Goal: Task Accomplishment & Management: Contribute content

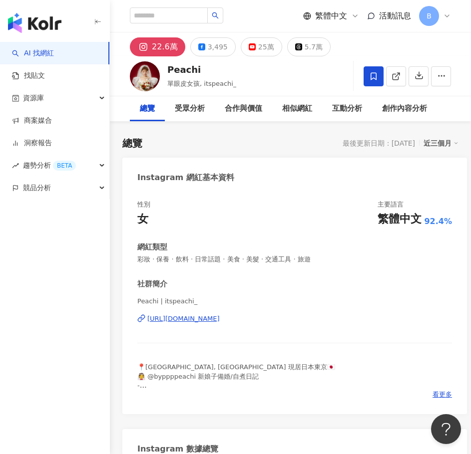
click at [220, 318] on div "https://www.instagram.com/itspeachi_/" at bounding box center [183, 318] width 72 height 9
click at [52, 117] on link "商案媒合" at bounding box center [32, 121] width 40 height 10
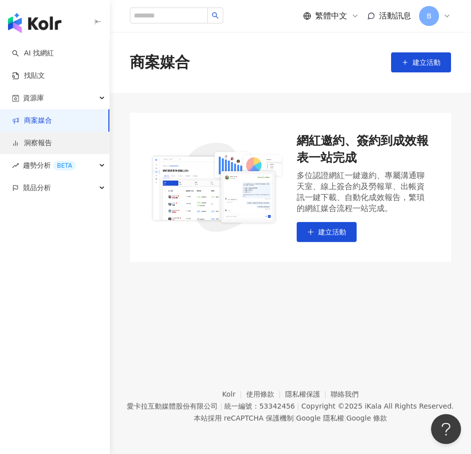
click at [52, 148] on link "洞察報告" at bounding box center [32, 143] width 40 height 10
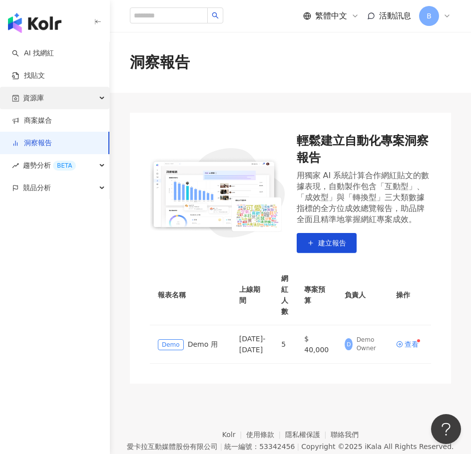
click at [66, 104] on div "資源庫" at bounding box center [54, 98] width 109 height 22
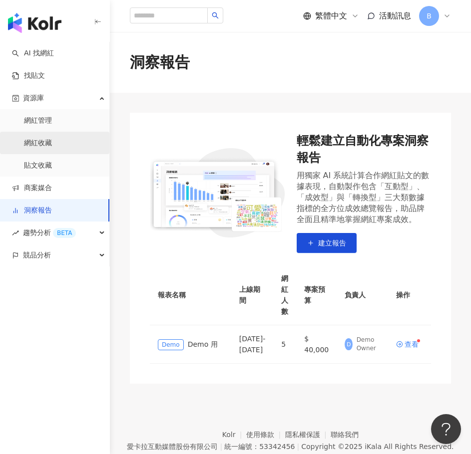
click at [52, 144] on link "網紅收藏" at bounding box center [38, 143] width 28 height 10
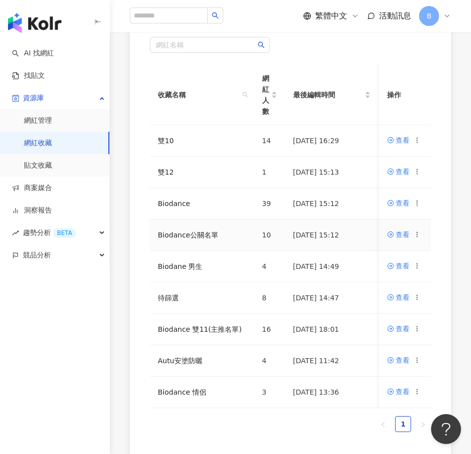
scroll to position [150, 0]
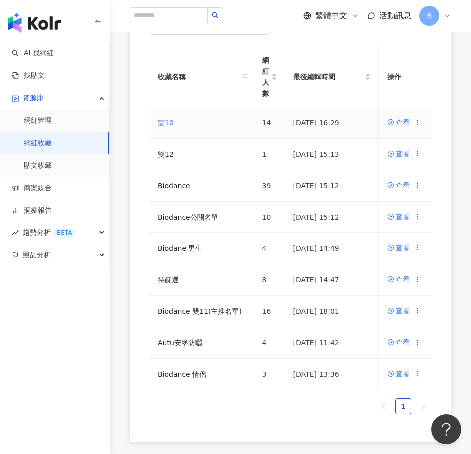
click at [158, 124] on link "雙10" at bounding box center [166, 123] width 16 height 8
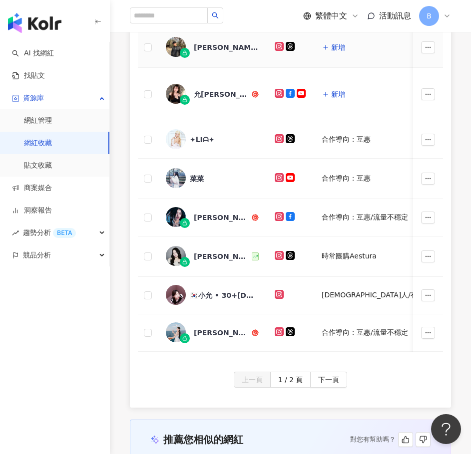
scroll to position [349, 0]
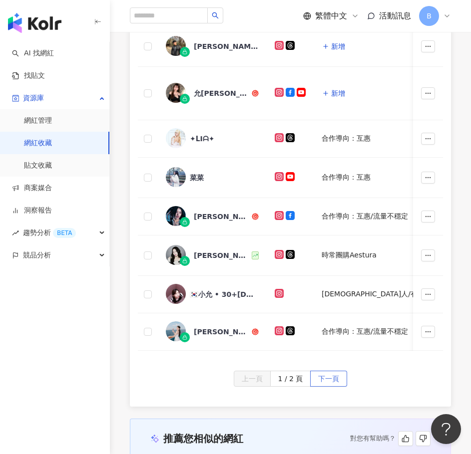
click at [329, 384] on span "下一頁" at bounding box center [328, 379] width 21 height 16
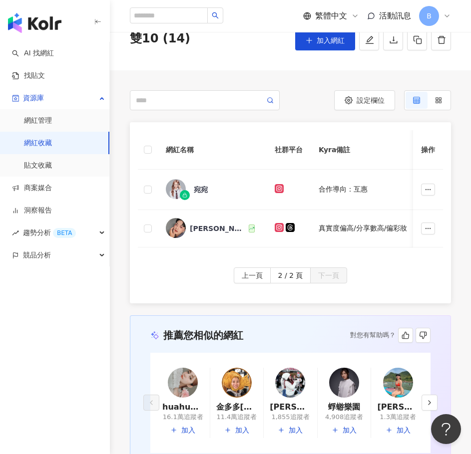
scroll to position [24, 0]
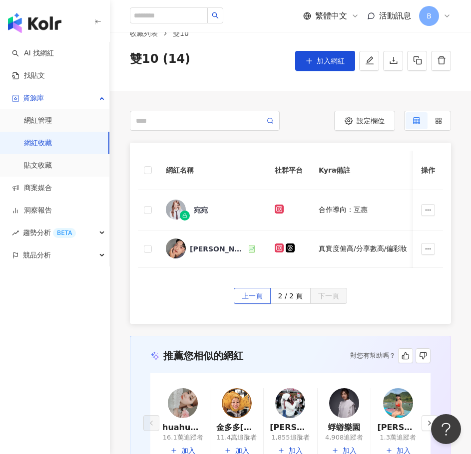
click at [256, 302] on span "上一頁" at bounding box center [252, 297] width 21 height 16
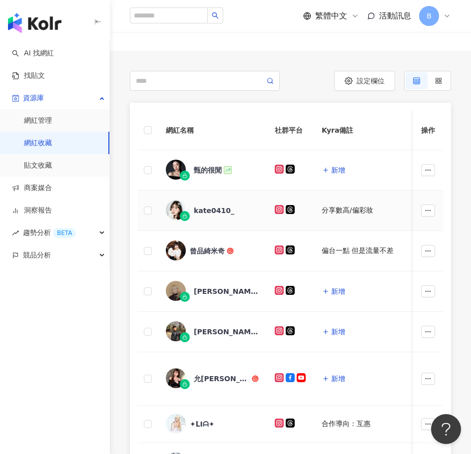
scroll to position [0, 0]
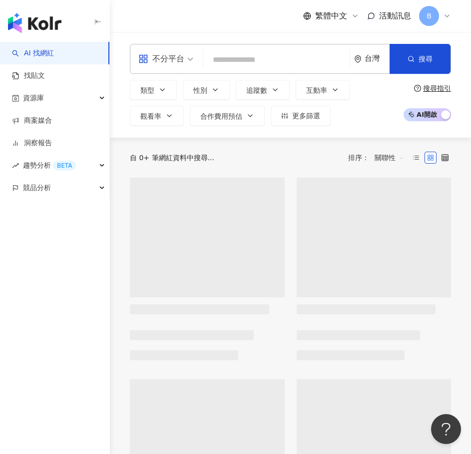
click at [238, 60] on input "search" at bounding box center [276, 59] width 138 height 19
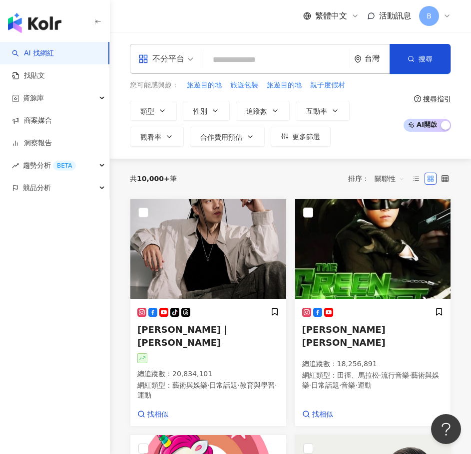
click at [234, 59] on input "search" at bounding box center [276, 59] width 138 height 19
type input "*"
type input "*****"
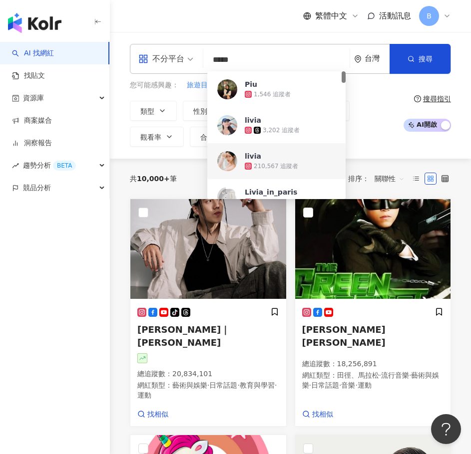
click at [279, 164] on div "210,567 追蹤者" at bounding box center [276, 166] width 44 height 8
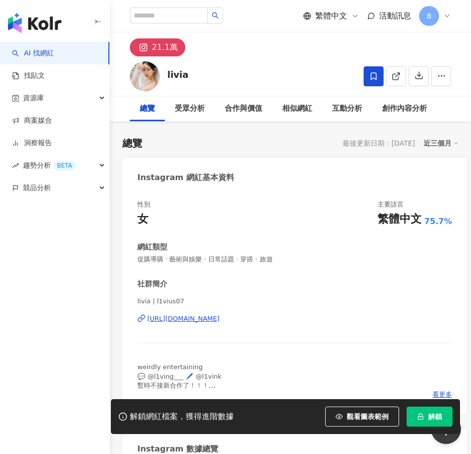
click at [377, 76] on icon at bounding box center [373, 76] width 9 height 9
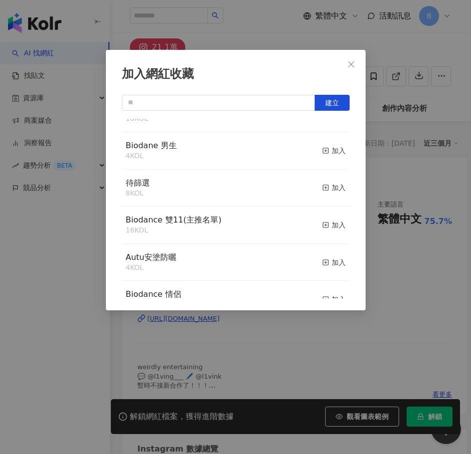
scroll to position [150, 0]
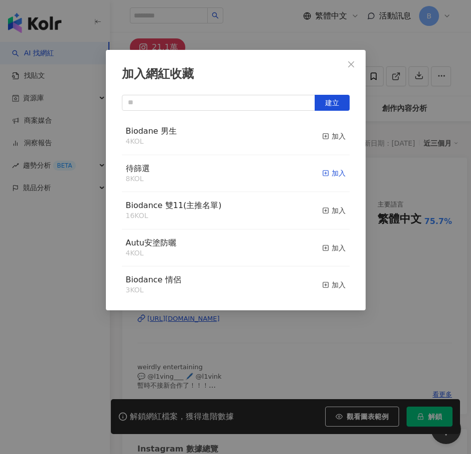
click at [322, 175] on div "加入" at bounding box center [333, 173] width 23 height 11
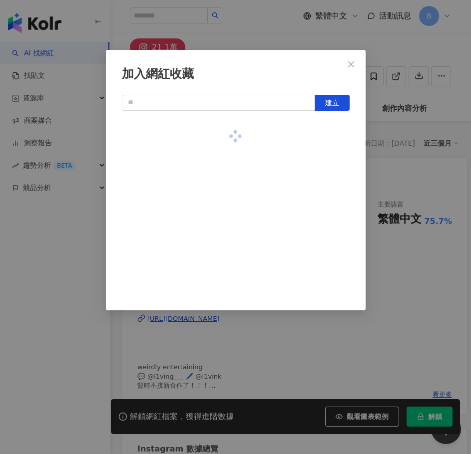
scroll to position [0, 0]
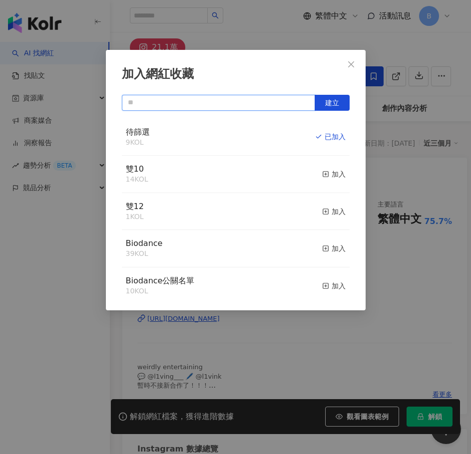
click at [229, 102] on input "text" at bounding box center [218, 103] width 193 height 16
type input "*"
click at [229, 102] on input "**" at bounding box center [218, 103] width 193 height 16
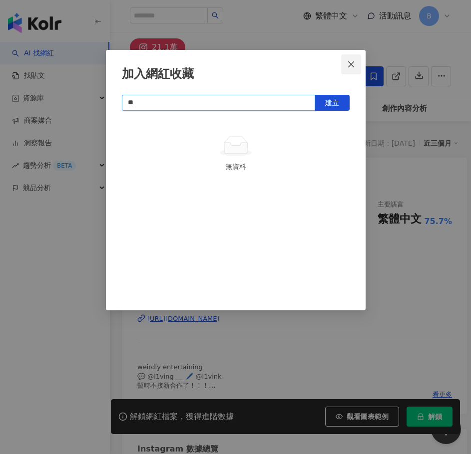
type input "**"
click at [350, 62] on icon "close" at bounding box center [351, 64] width 8 height 8
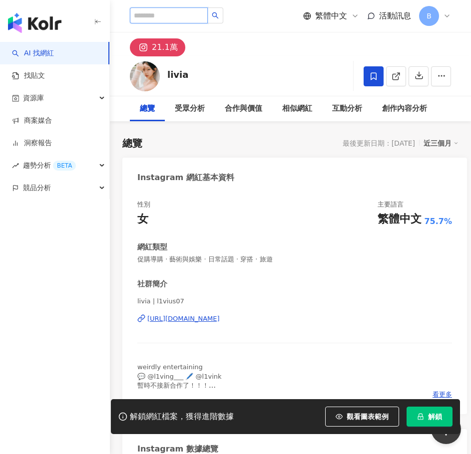
click at [190, 13] on input "search" at bounding box center [169, 15] width 78 height 16
paste input "**"
type input "**"
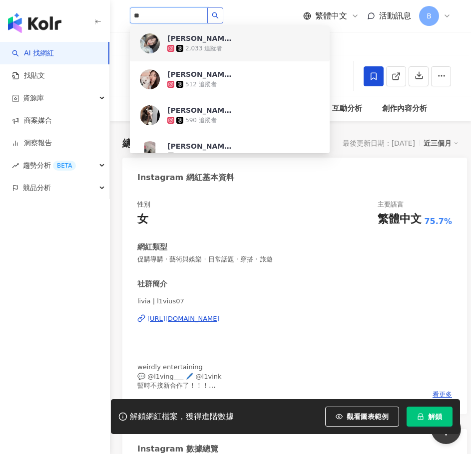
click at [219, 12] on icon "search" at bounding box center [215, 15] width 7 height 7
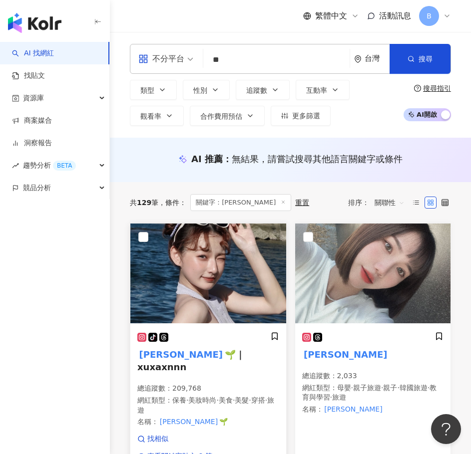
click at [238, 285] on img at bounding box center [208, 274] width 156 height 100
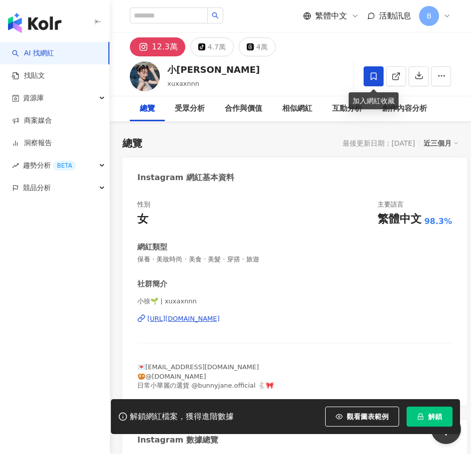
click at [375, 75] on icon at bounding box center [373, 76] width 9 height 9
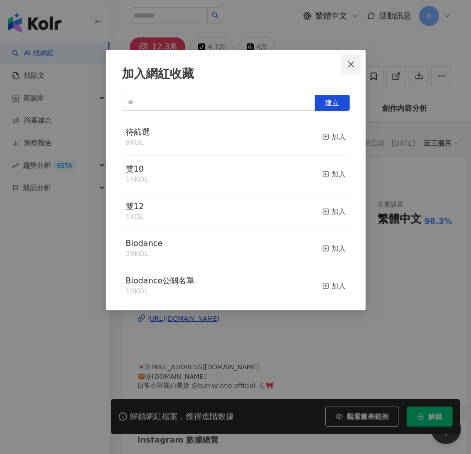
click at [351, 61] on icon "close" at bounding box center [351, 64] width 8 height 8
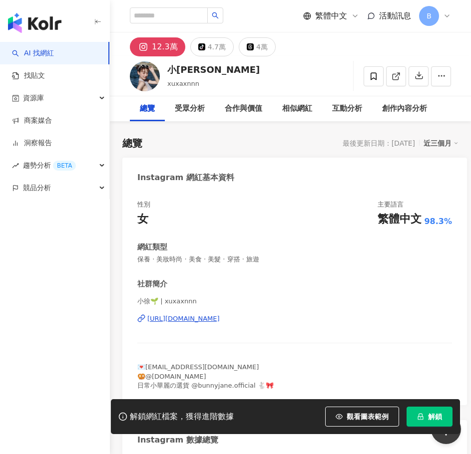
click at [438, 413] on span "解鎖" at bounding box center [435, 417] width 14 height 8
click at [372, 72] on icon at bounding box center [373, 75] width 6 height 7
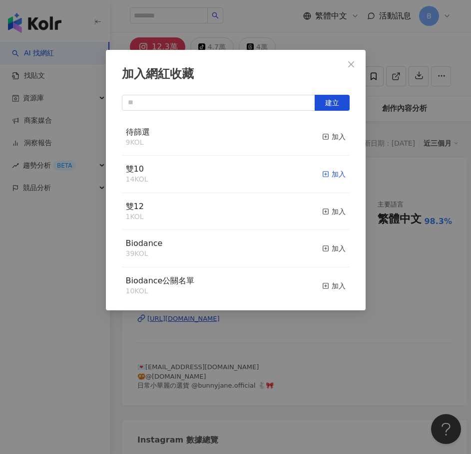
click at [325, 176] on div "加入" at bounding box center [333, 174] width 23 height 11
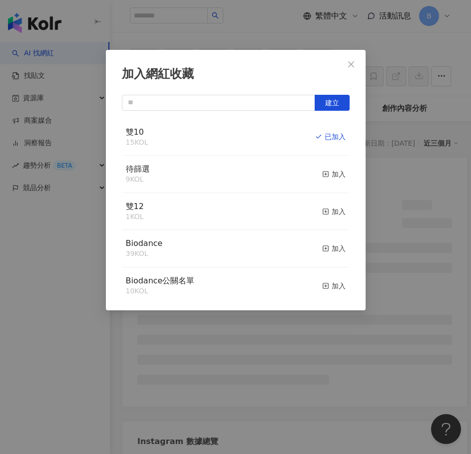
click at [353, 62] on icon "close" at bounding box center [351, 64] width 6 height 6
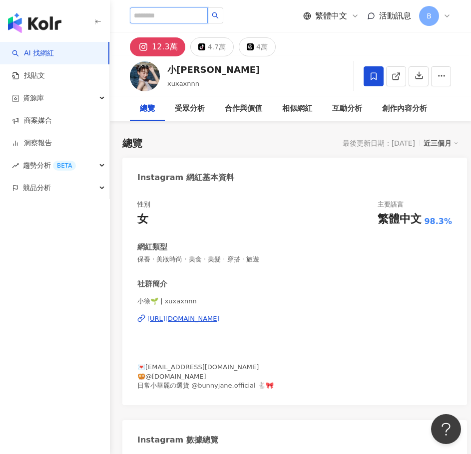
click at [205, 16] on input "search" at bounding box center [169, 15] width 78 height 16
type input "*"
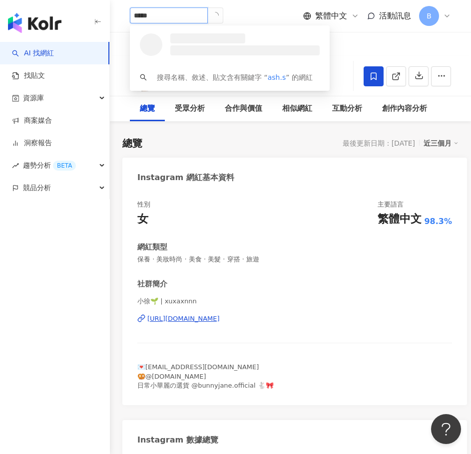
type input "******"
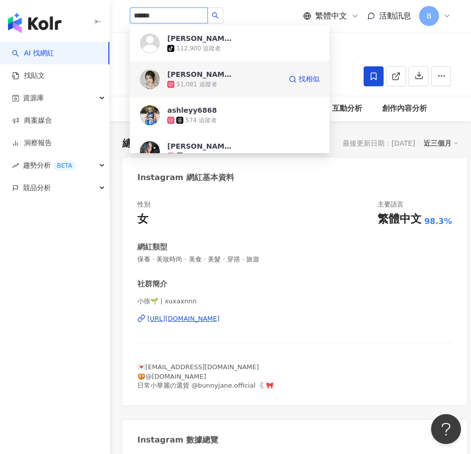
click at [240, 77] on div "艾許 51,081 追蹤者" at bounding box center [224, 79] width 114 height 20
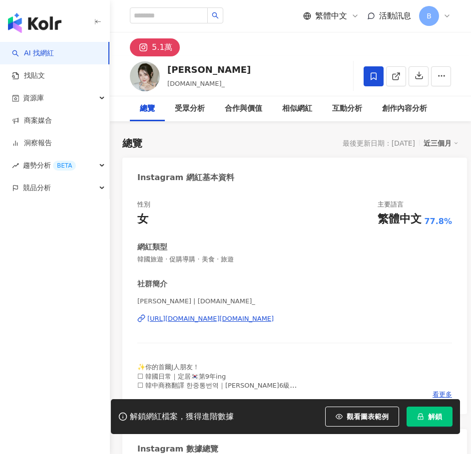
click at [371, 77] on icon at bounding box center [373, 76] width 9 height 9
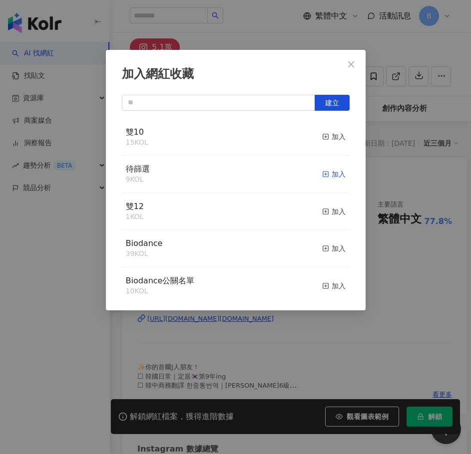
click at [332, 172] on div "加入" at bounding box center [333, 174] width 23 height 11
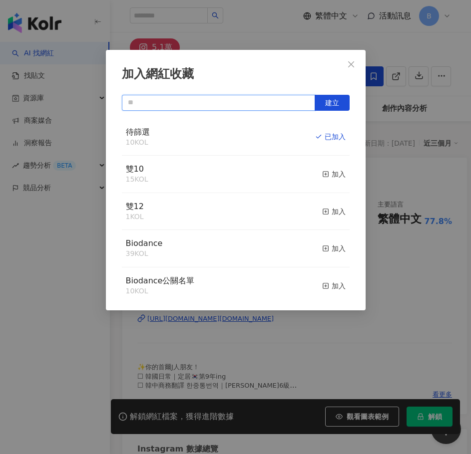
click at [227, 95] on input "text" at bounding box center [218, 103] width 193 height 16
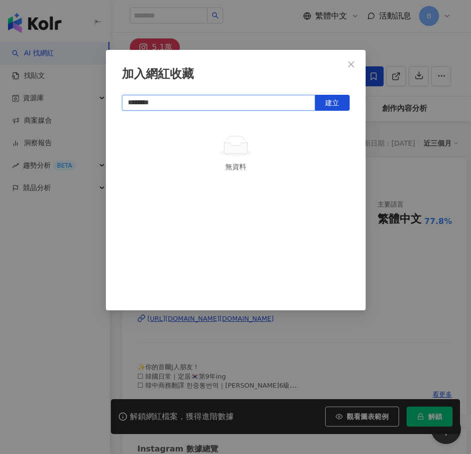
drag, startPoint x: 265, startPoint y: 106, endPoint x: 66, endPoint y: 102, distance: 198.7
click at [66, 102] on div "加入網紅收藏 ******** 建立 無資料" at bounding box center [235, 227] width 471 height 454
type input "********"
click at [354, 62] on icon "close" at bounding box center [351, 64] width 8 height 8
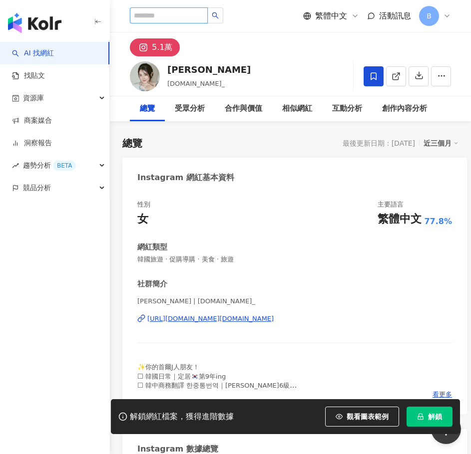
click at [192, 11] on input "search" at bounding box center [169, 15] width 78 height 16
paste input "********"
type input "********"
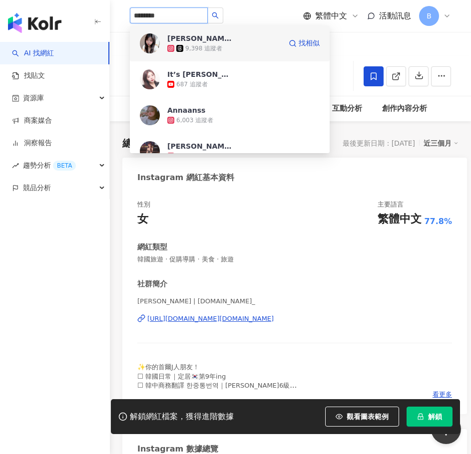
click at [239, 44] on div "9,398 追蹤者" at bounding box center [224, 48] width 114 height 10
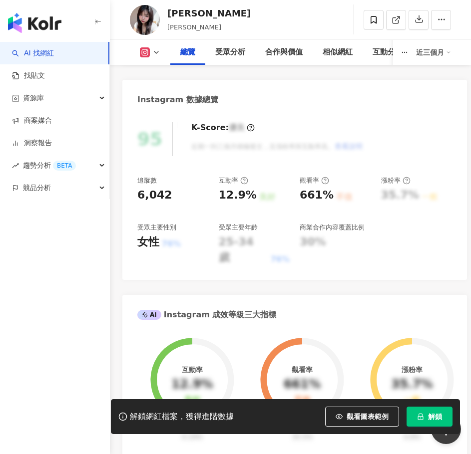
scroll to position [399, 0]
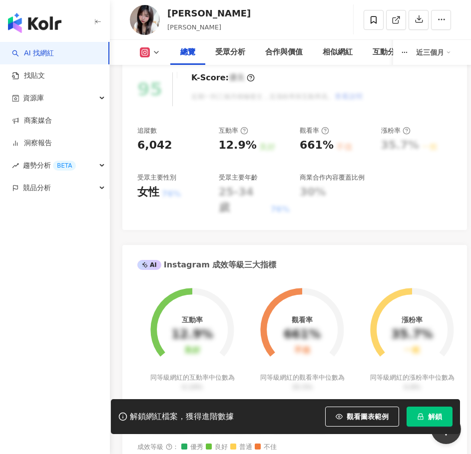
click at [435, 418] on span "解鎖" at bounding box center [435, 417] width 14 height 8
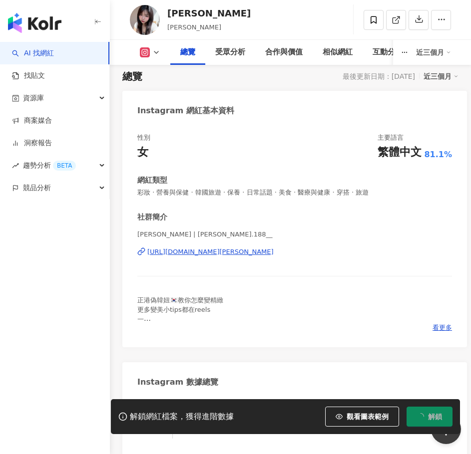
scroll to position [0, 0]
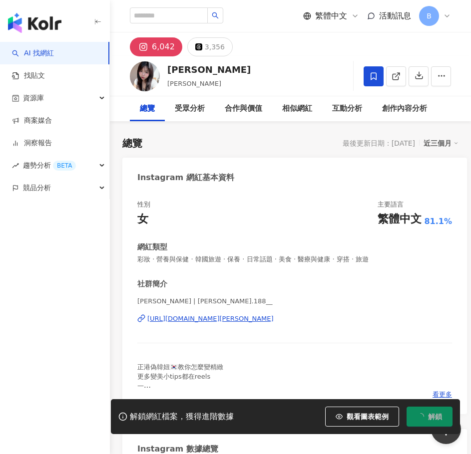
click at [371, 73] on icon at bounding box center [373, 75] width 6 height 7
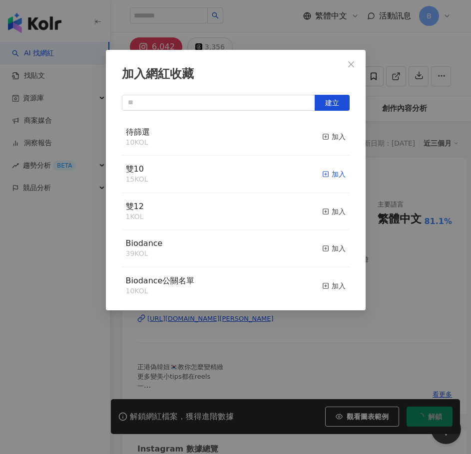
click at [323, 173] on div "加入" at bounding box center [333, 174] width 23 height 11
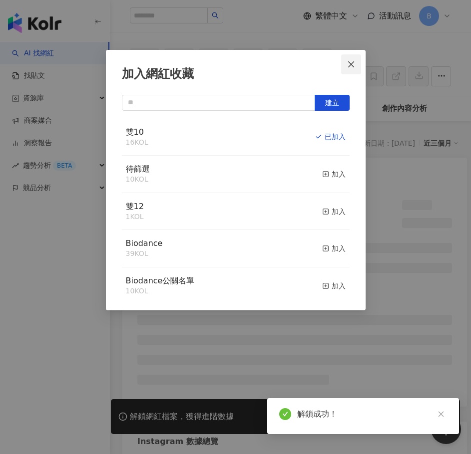
click at [348, 62] on icon "close" at bounding box center [351, 64] width 8 height 8
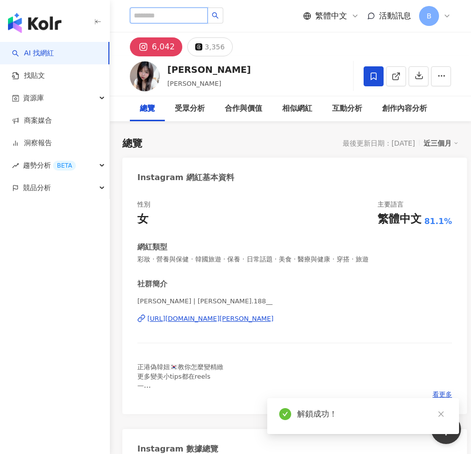
click at [190, 18] on input "search" at bounding box center [169, 15] width 78 height 16
click at [163, 14] on input "search" at bounding box center [169, 15] width 78 height 16
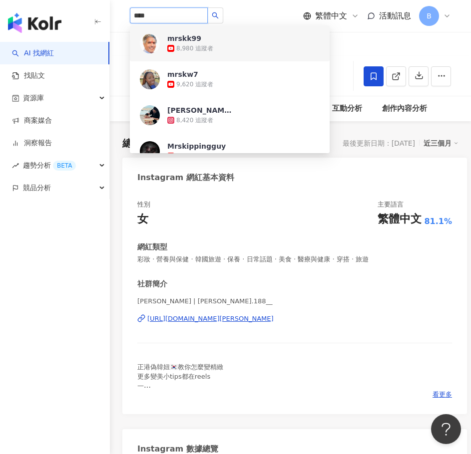
drag, startPoint x: 131, startPoint y: 28, endPoint x: 121, endPoint y: 15, distance: 16.1
click at [121, 15] on div "**** mrskk99 8,980 追蹤者 mrskw7 9,620 追蹤者 谢豪豪 8,420 追蹤者 Mrskippingguy 5,310 追蹤者 K…" at bounding box center [290, 16] width 361 height 32
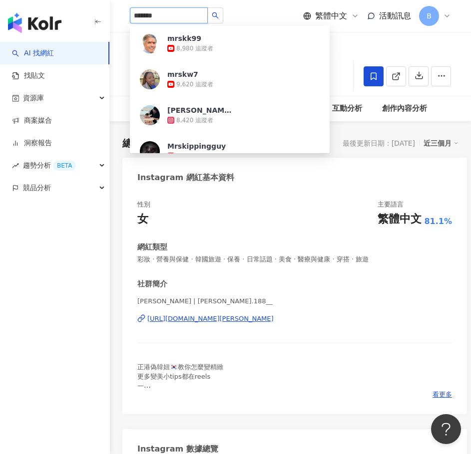
type input "******"
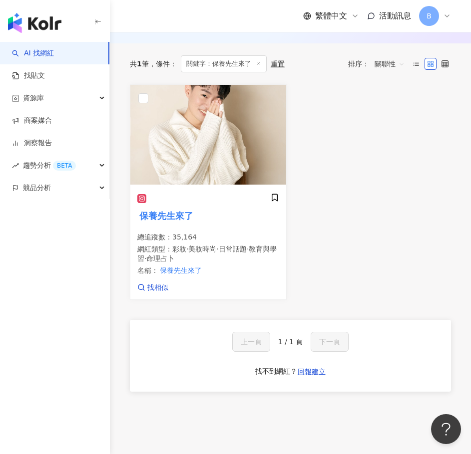
scroll to position [150, 0]
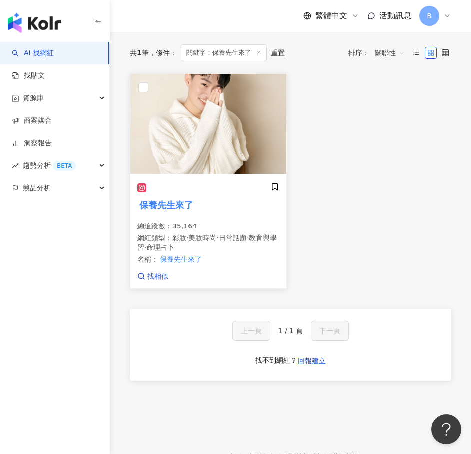
click at [237, 214] on div "保養先生來了 總追蹤數 ： 35,164 網紅類型 ： 彩妝 · 美妝時尚 · 日常話題 · 教育與學習 · 命理占卜 名稱 ： 保養先生來了" at bounding box center [208, 226] width 142 height 89
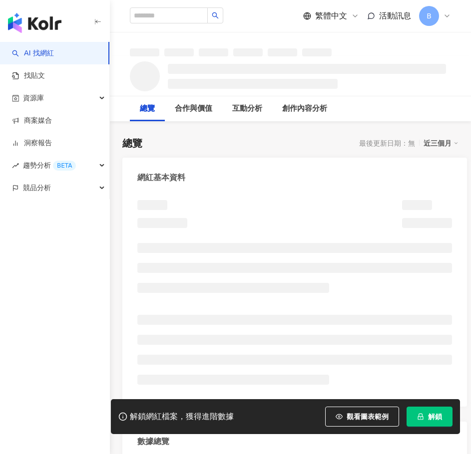
click at [422, 409] on button "解鎖" at bounding box center [429, 417] width 46 height 20
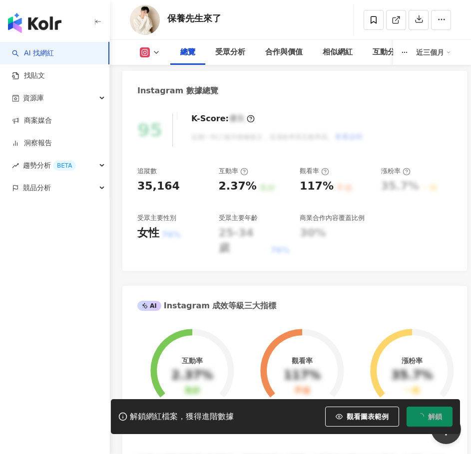
scroll to position [385, 0]
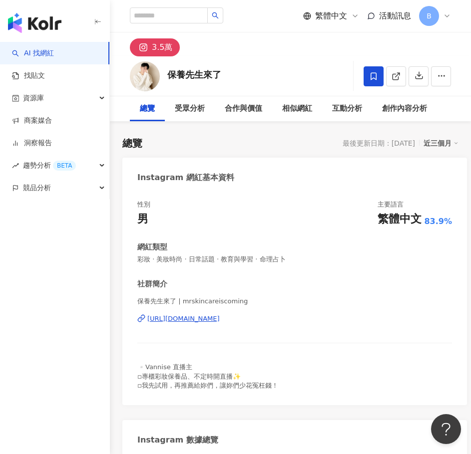
click at [376, 76] on icon at bounding box center [373, 75] width 6 height 7
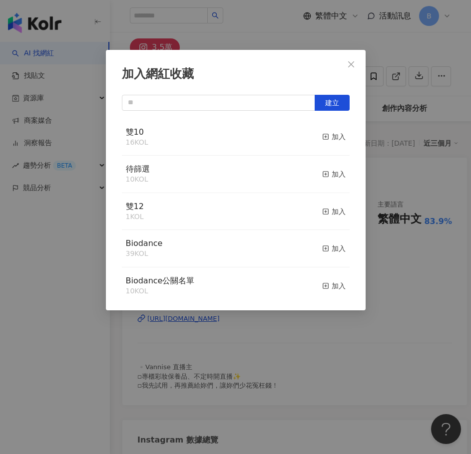
scroll to position [50, 0]
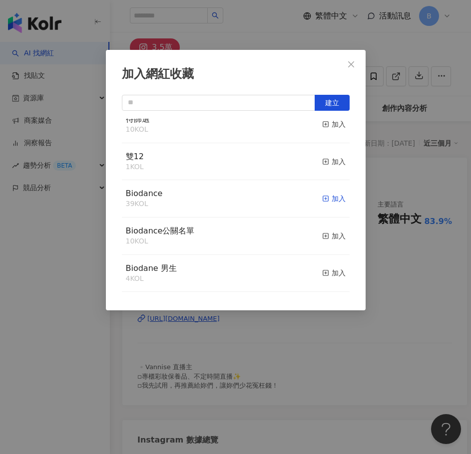
click at [322, 197] on div "加入" at bounding box center [333, 198] width 23 height 11
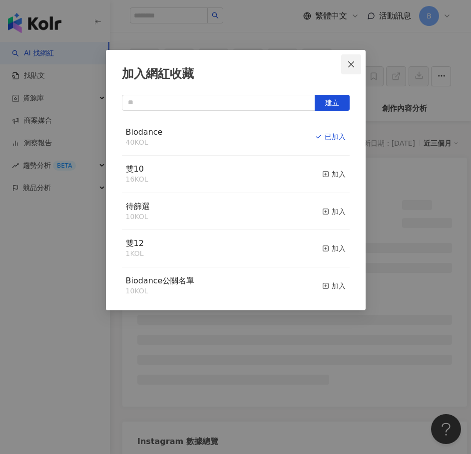
click at [349, 64] on icon "close" at bounding box center [351, 64] width 8 height 8
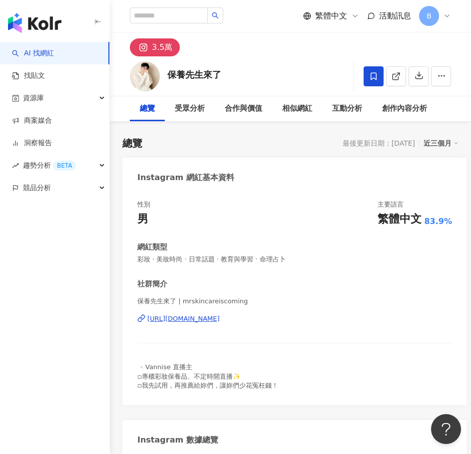
click at [191, 17] on div "加入網紅收藏 建立 Biodance 40 KOL 已加入 雙10 16 KOL 加入 待篩選 10 KOL 加入 雙12 1 KOL 加入 Biodance…" at bounding box center [235, 227] width 471 height 454
click at [167, 14] on input "search" at bounding box center [169, 15] width 78 height 16
type input "*"
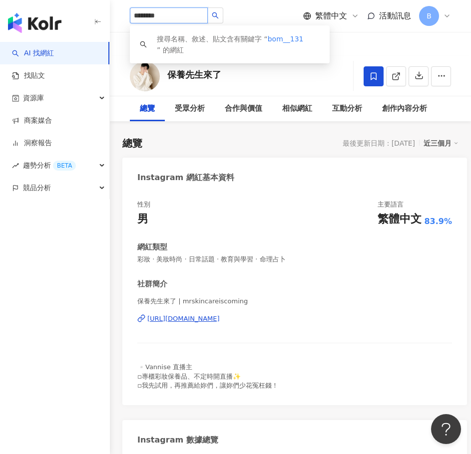
type input "*********"
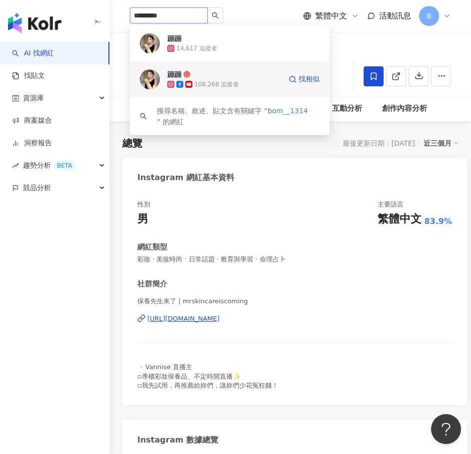
click at [250, 73] on div "蹦蹦 108,268 追蹤者" at bounding box center [224, 79] width 114 height 20
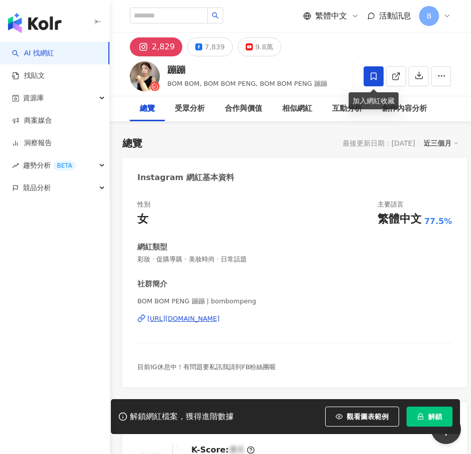
click at [372, 76] on icon at bounding box center [373, 76] width 9 height 9
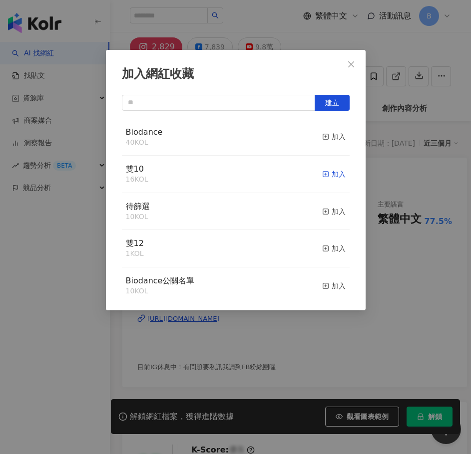
click at [326, 177] on div "加入" at bounding box center [333, 174] width 23 height 11
click at [327, 177] on div "加入" at bounding box center [333, 174] width 23 height 11
click at [352, 62] on icon "close" at bounding box center [351, 64] width 8 height 8
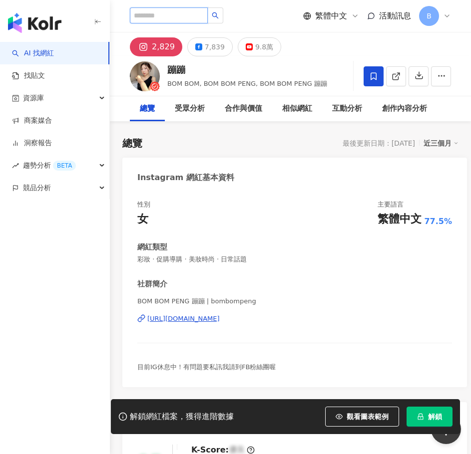
click at [208, 15] on input "search" at bounding box center [169, 15] width 78 height 16
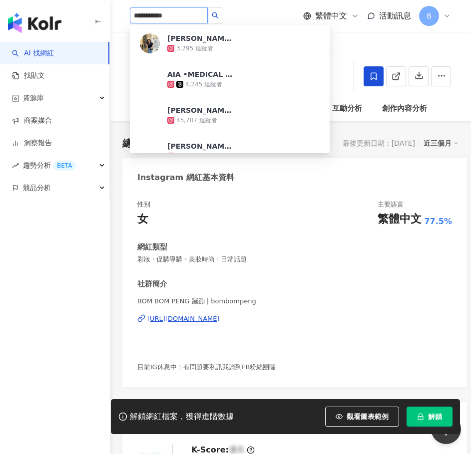
type input "**********"
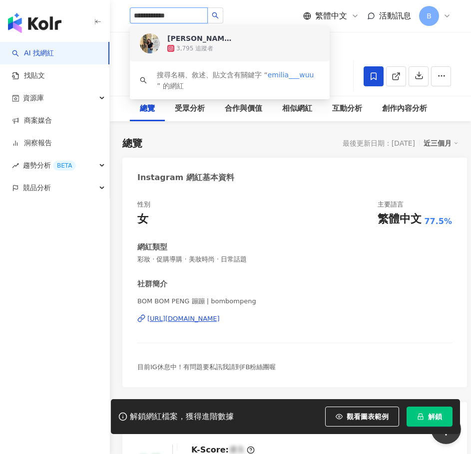
click at [228, 39] on span "Emilia_矮[PERSON_NAME]" at bounding box center [199, 38] width 65 height 10
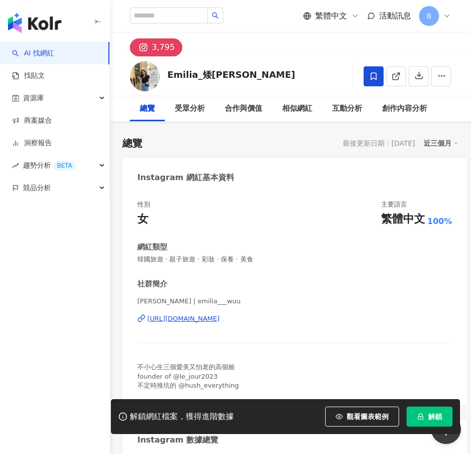
click at [370, 72] on icon at bounding box center [373, 76] width 9 height 9
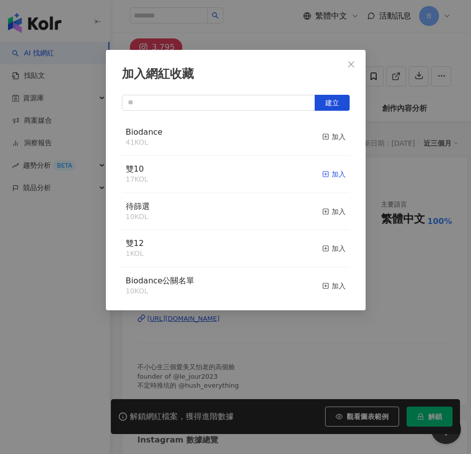
click at [331, 177] on div "加入" at bounding box center [333, 174] width 23 height 11
click at [350, 66] on icon "close" at bounding box center [351, 64] width 8 height 8
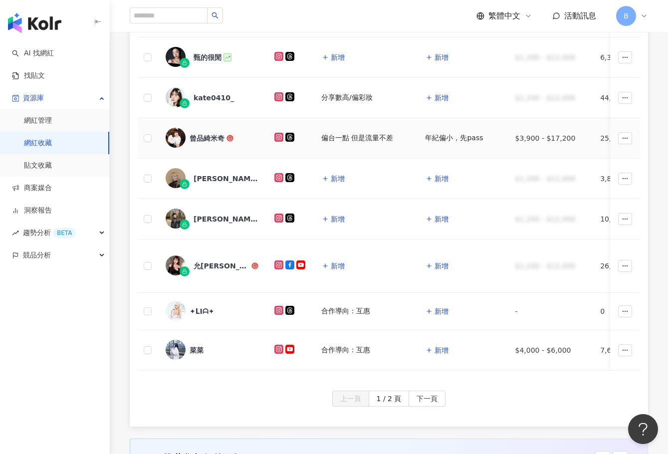
scroll to position [349, 0]
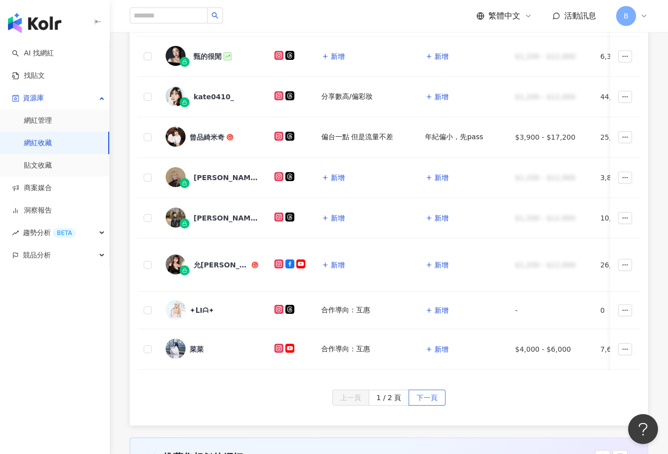
click at [439, 404] on button "下一頁" at bounding box center [427, 398] width 37 height 16
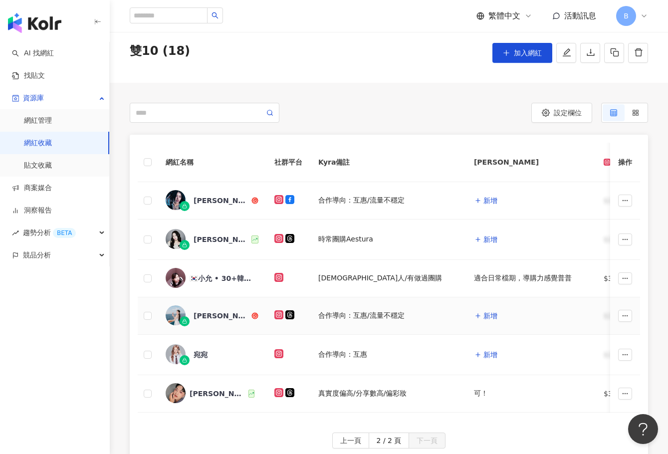
scroll to position [50, 0]
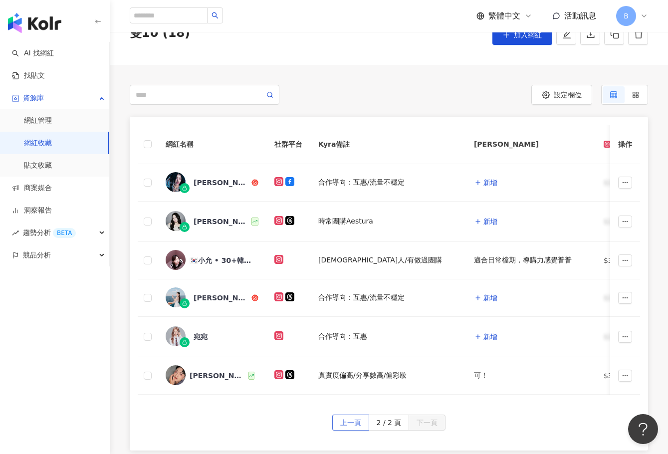
click at [351, 431] on span "上一頁" at bounding box center [350, 423] width 21 height 16
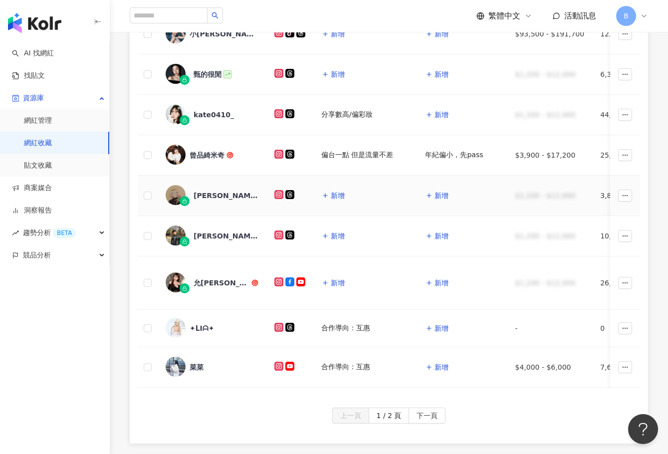
scroll to position [349, 0]
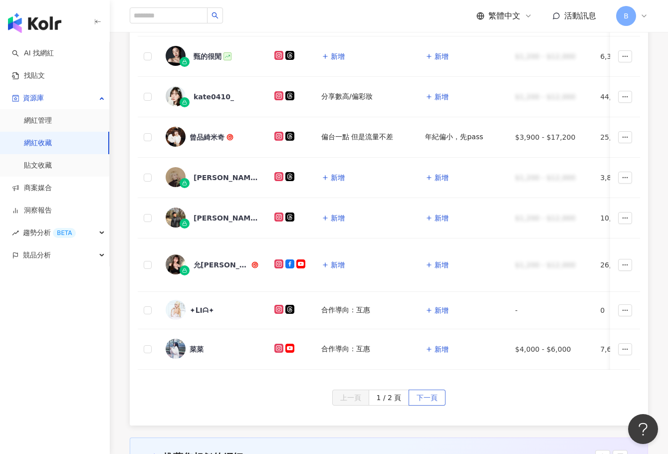
click at [437, 403] on button "下一頁" at bounding box center [427, 398] width 37 height 16
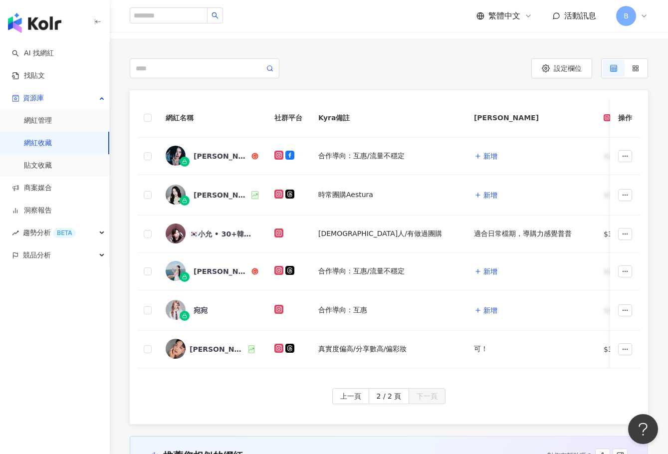
scroll to position [75, 0]
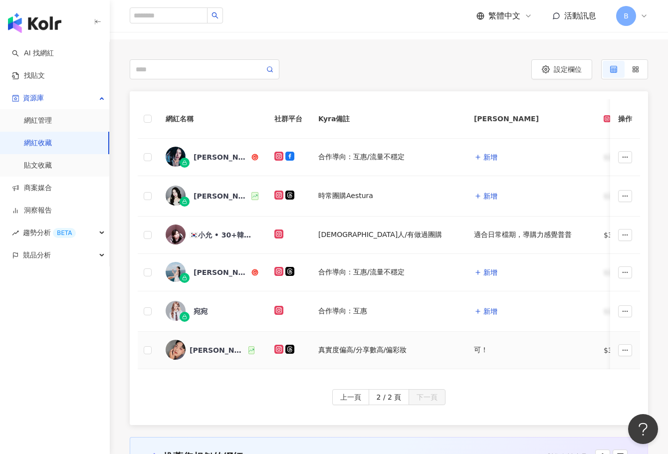
click at [277, 350] on icon at bounding box center [279, 349] width 9 height 9
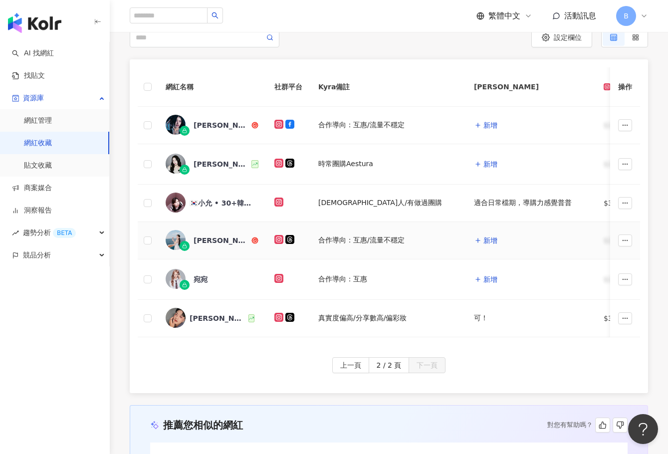
scroll to position [125, 0]
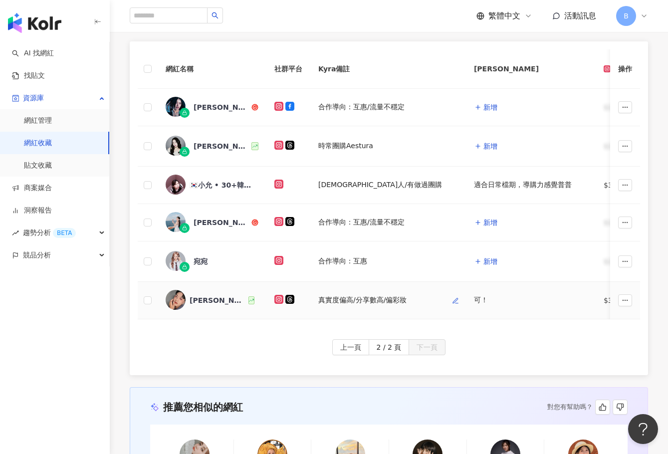
click at [453, 299] on icon "button" at bounding box center [455, 300] width 5 height 5
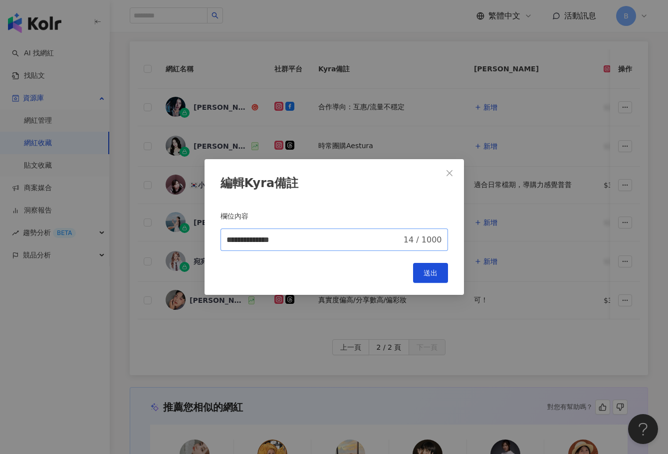
drag, startPoint x: 226, startPoint y: 236, endPoint x: 231, endPoint y: 245, distance: 10.5
click at [227, 238] on span "**********" at bounding box center [335, 240] width 228 height 22
click at [231, 245] on input "**********" at bounding box center [314, 240] width 175 height 12
click at [227, 242] on input "**********" at bounding box center [314, 240] width 175 height 12
type input "**********"
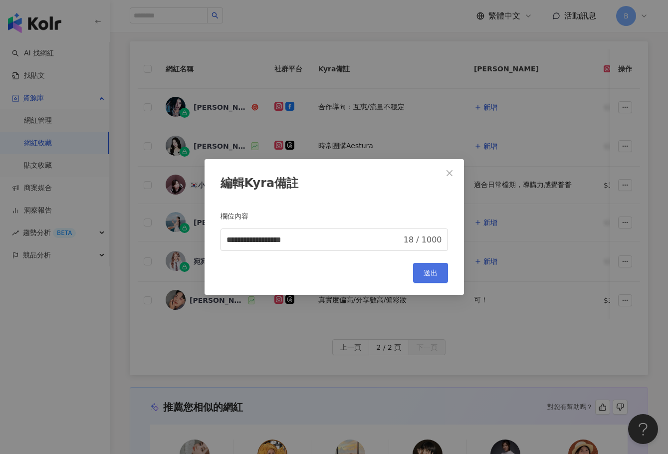
click at [432, 267] on button "送出" at bounding box center [430, 273] width 35 height 20
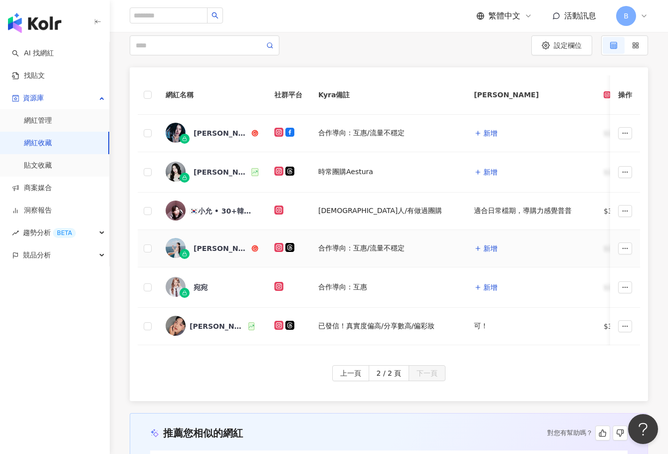
scroll to position [75, 0]
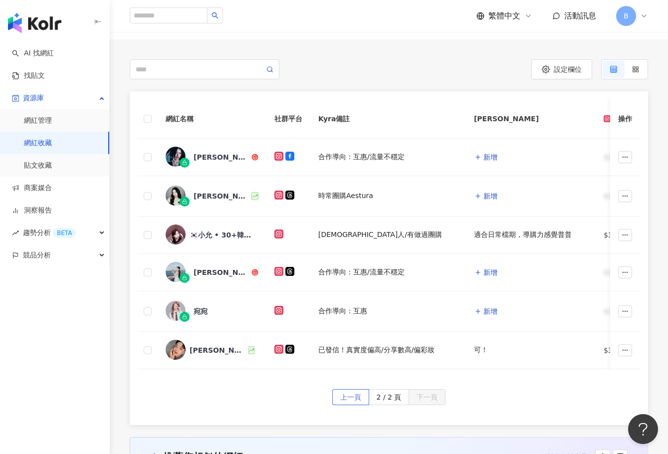
click at [350, 399] on span "上一頁" at bounding box center [350, 398] width 21 height 16
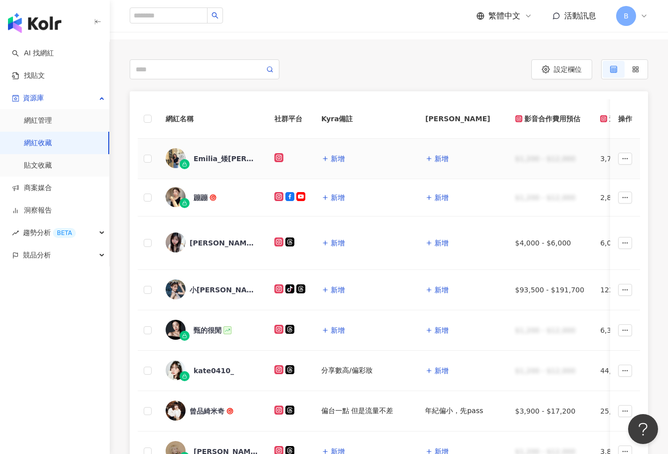
click at [278, 158] on icon at bounding box center [279, 157] width 5 height 5
click at [397, 4] on div "繁體中文 活動訊息 B" at bounding box center [389, 16] width 519 height 32
